Goal: Information Seeking & Learning: Learn about a topic

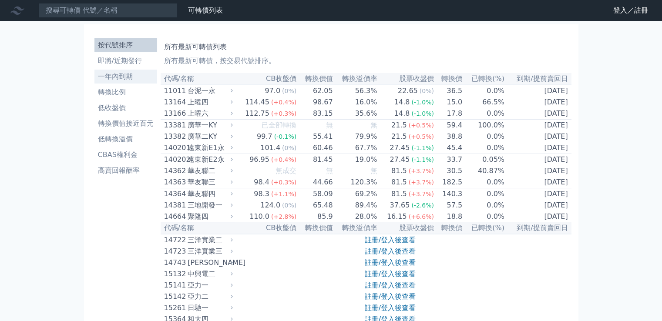
click at [114, 79] on li "一年內到期" at bounding box center [125, 76] width 63 height 10
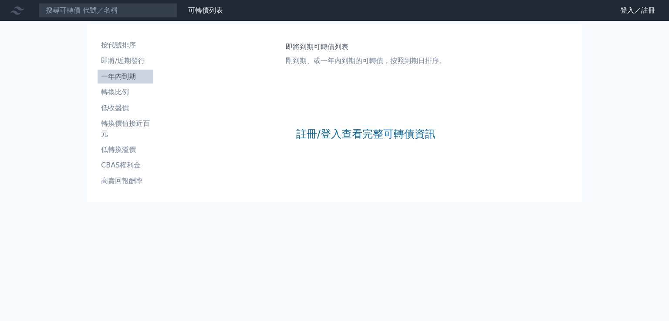
click at [114, 79] on li "一年內到期" at bounding box center [126, 76] width 56 height 10
click at [629, 13] on link "登入／註冊" at bounding box center [637, 10] width 49 height 14
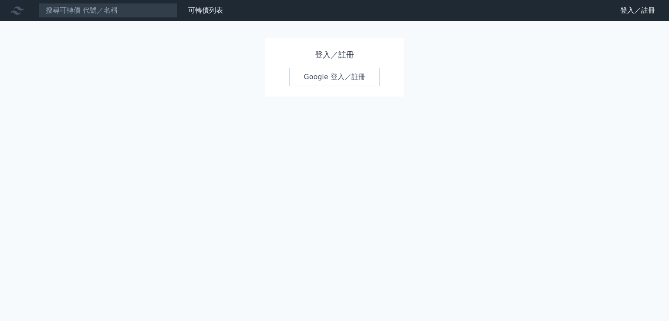
click at [629, 13] on link "登入／註冊" at bounding box center [637, 10] width 49 height 14
click at [648, 13] on link "登入／註冊" at bounding box center [637, 10] width 49 height 14
click at [631, 13] on link "登入／註冊" at bounding box center [637, 10] width 49 height 14
click at [312, 82] on link "Google 登入／註冊" at bounding box center [334, 77] width 91 height 18
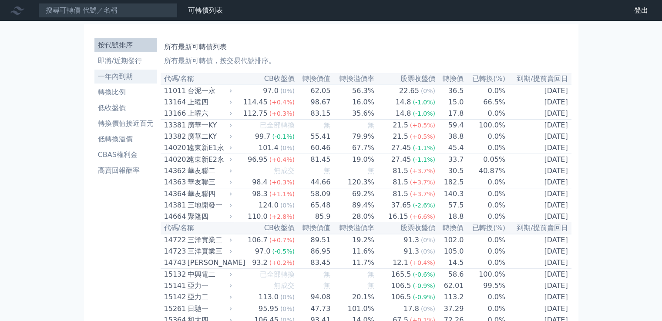
click at [115, 79] on li "一年內到期" at bounding box center [125, 76] width 63 height 10
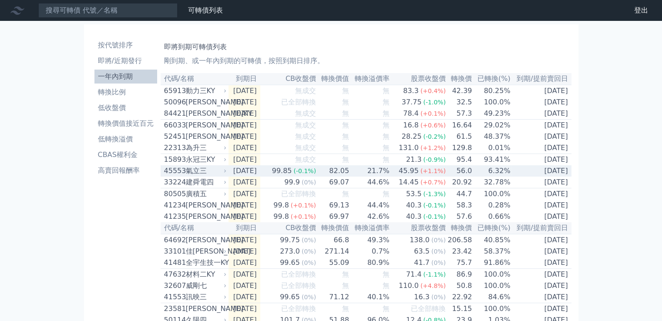
click at [200, 176] on div "氣立三" at bounding box center [205, 171] width 39 height 10
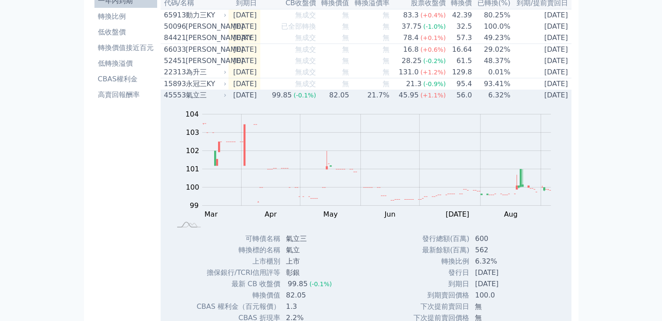
scroll to position [87, 0]
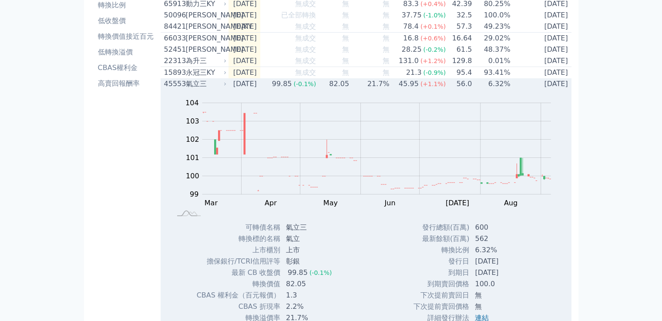
click at [228, 89] on div "45553 氣立三" at bounding box center [196, 84] width 64 height 10
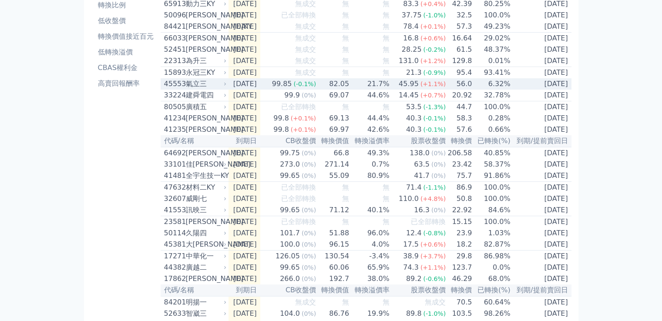
click at [226, 87] on icon at bounding box center [224, 83] width 5 height 5
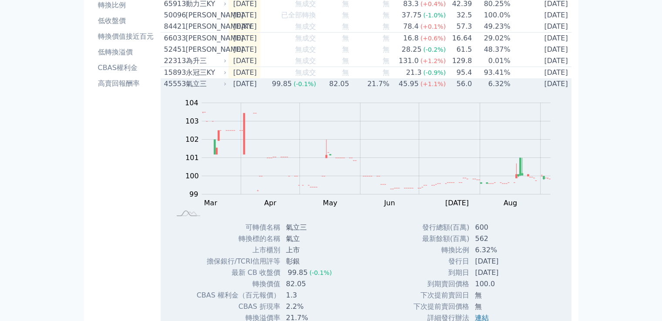
click at [195, 88] on div "氣立三" at bounding box center [205, 84] width 39 height 10
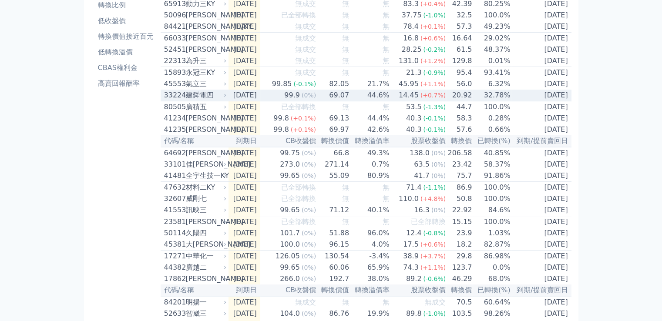
click at [211, 101] on div "建舜電四" at bounding box center [205, 95] width 39 height 10
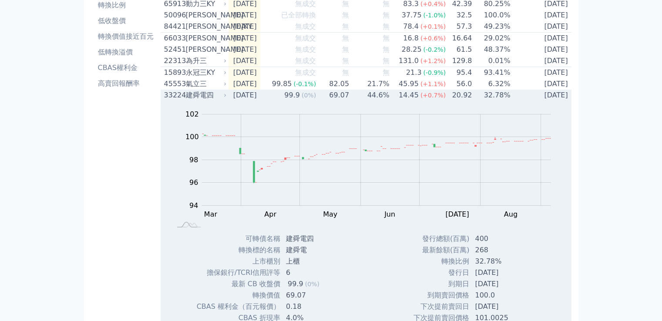
click at [211, 101] on div "建舜電四" at bounding box center [205, 95] width 39 height 10
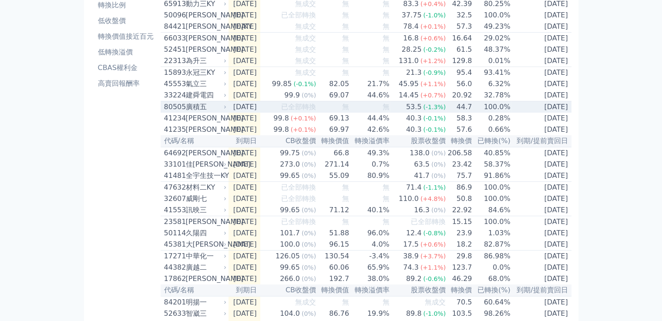
click at [209, 112] on div "廣積五" at bounding box center [205, 107] width 39 height 10
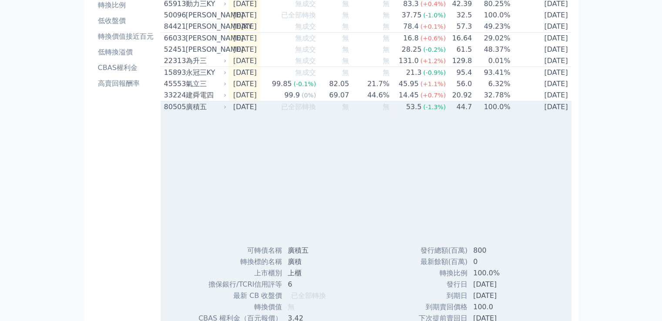
click at [209, 112] on div "廣積五" at bounding box center [205, 107] width 39 height 10
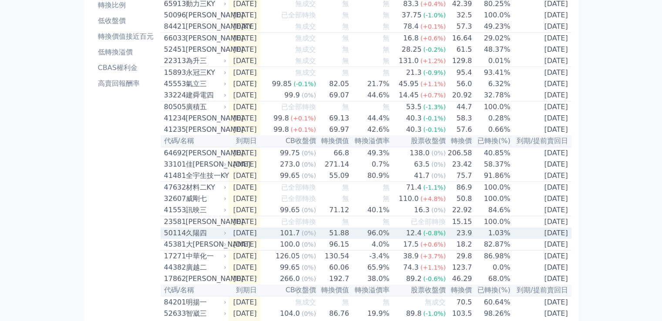
click at [279, 239] on td "101.7 (0%)" at bounding box center [288, 233] width 56 height 11
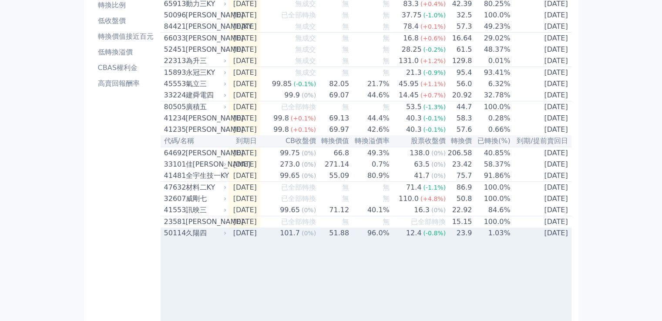
click at [279, 239] on td "101.7 (0%)" at bounding box center [288, 233] width 56 height 11
